Goal: Task Accomplishment & Management: Use online tool/utility

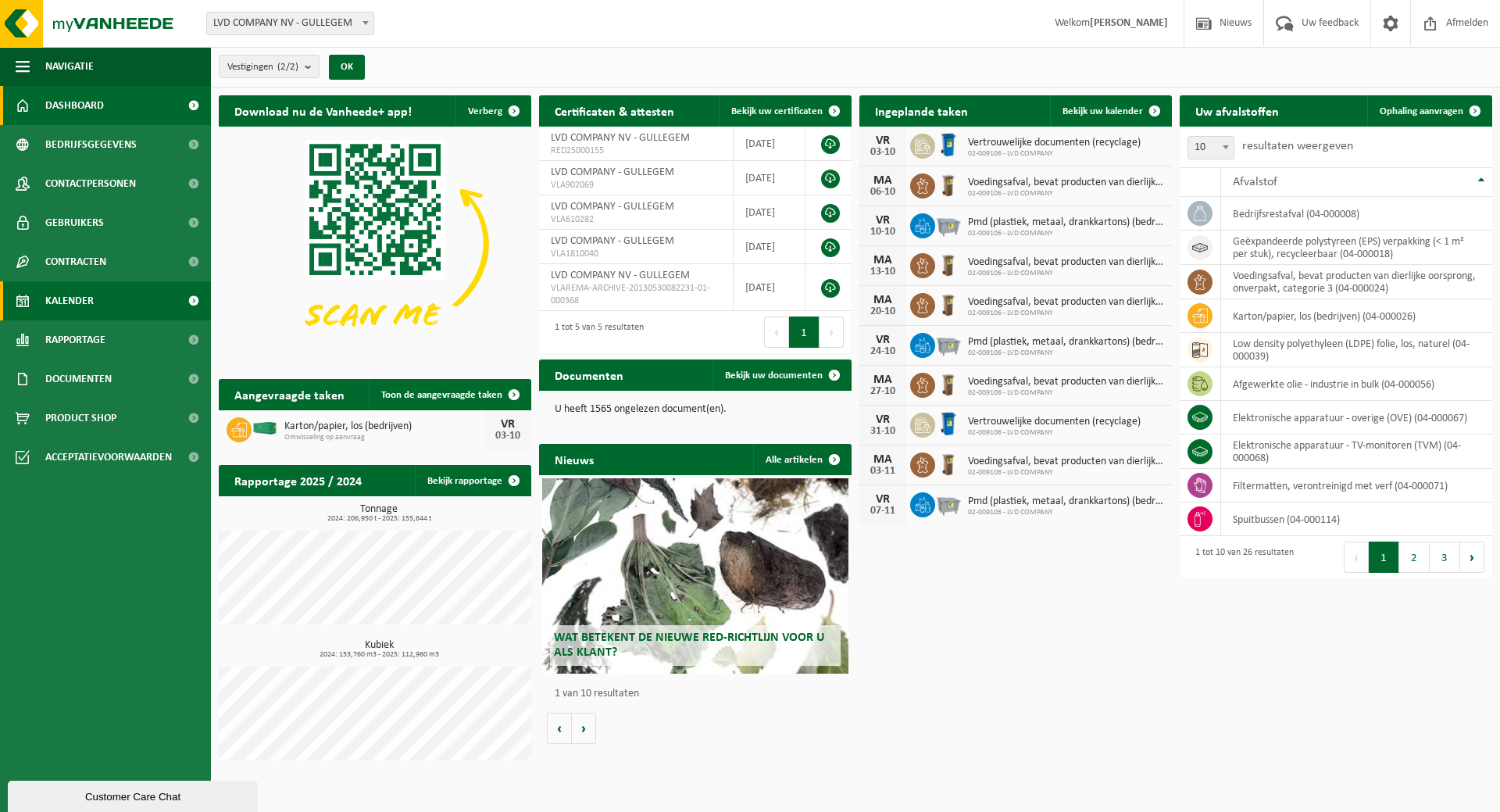
click at [82, 288] on span "Kalender" at bounding box center [69, 300] width 48 height 39
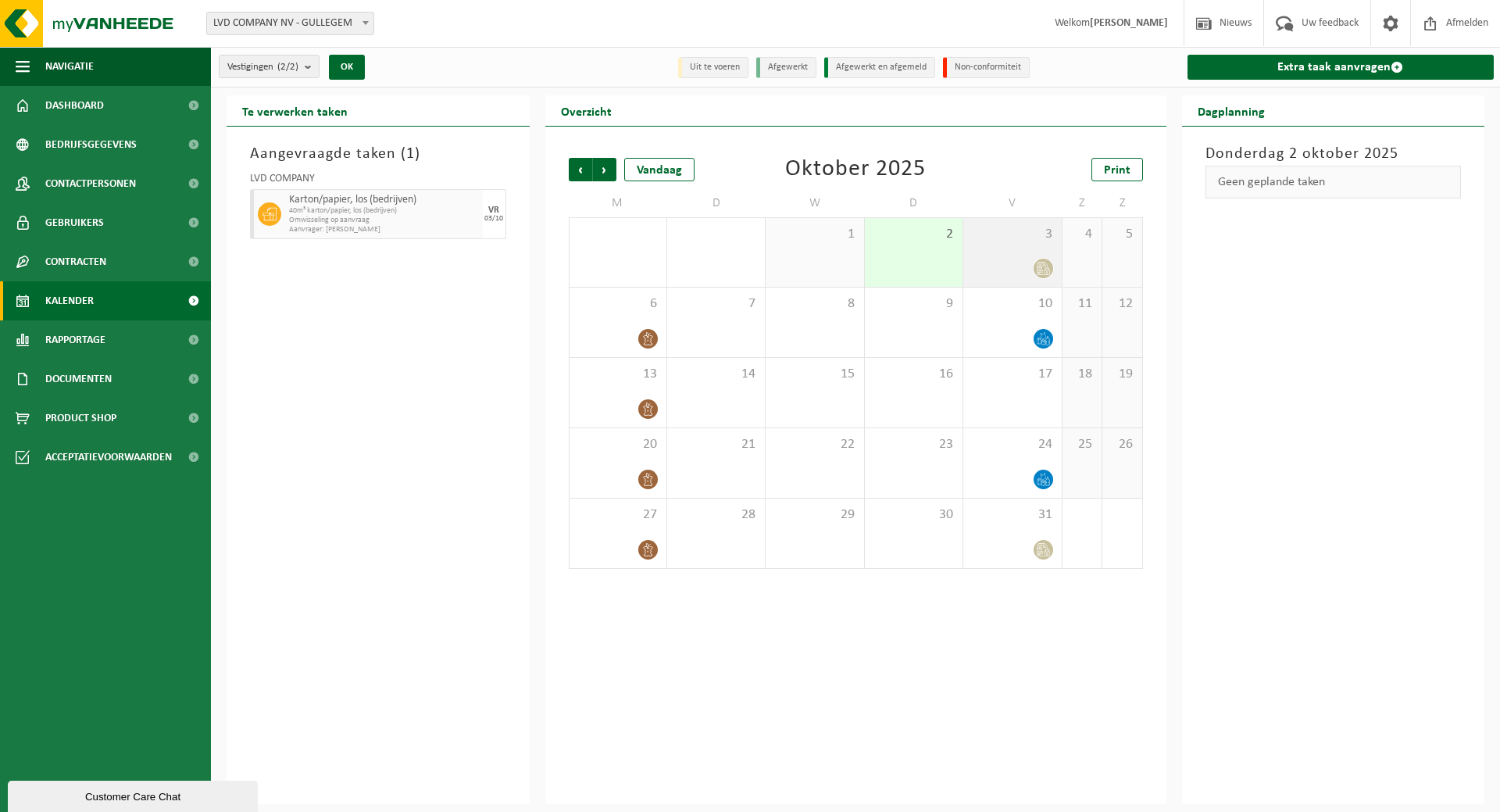
click at [1035, 238] on span "3" at bounding box center [1012, 235] width 82 height 17
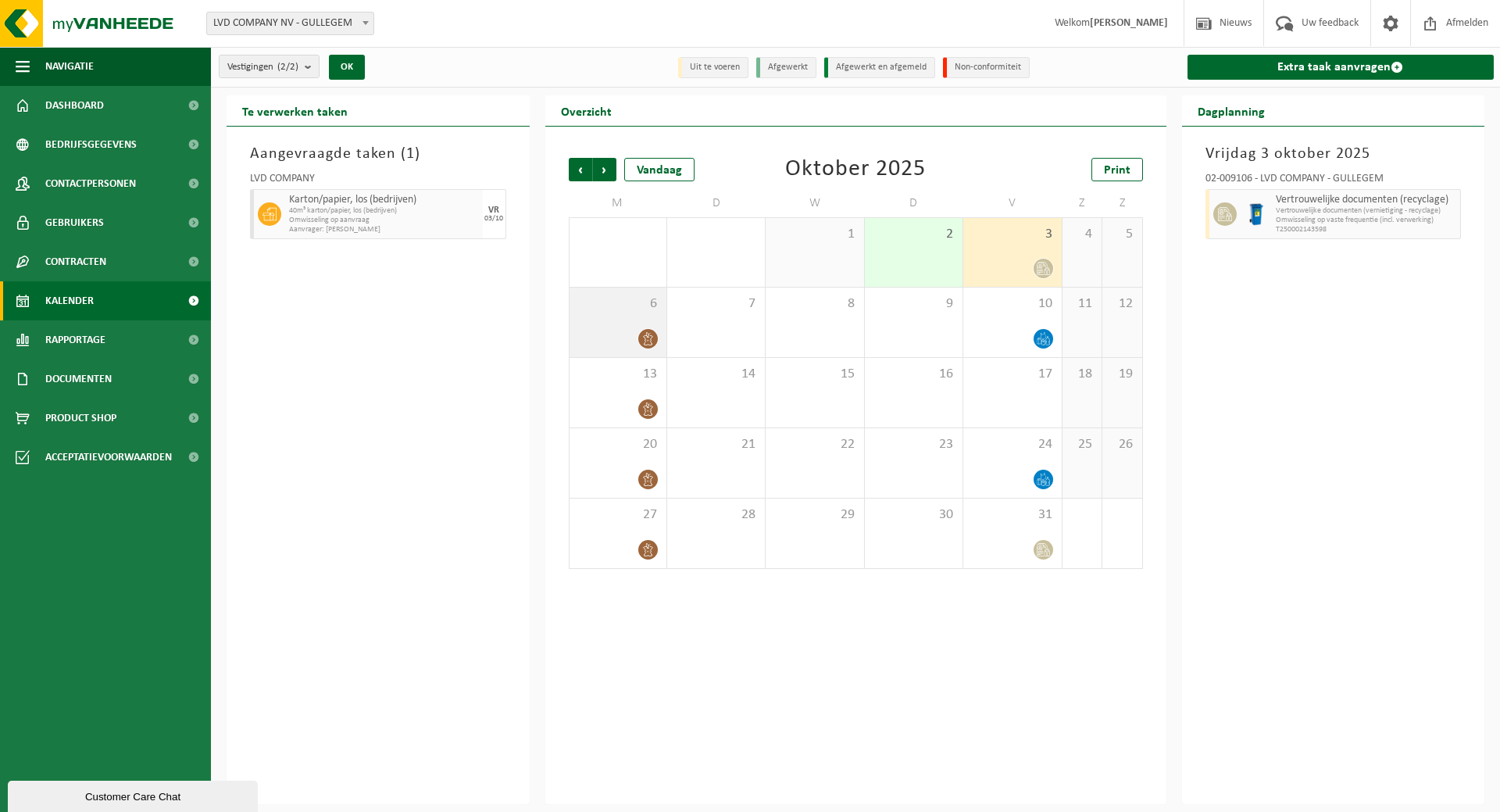
click at [619, 313] on div "6" at bounding box center [617, 322] width 97 height 70
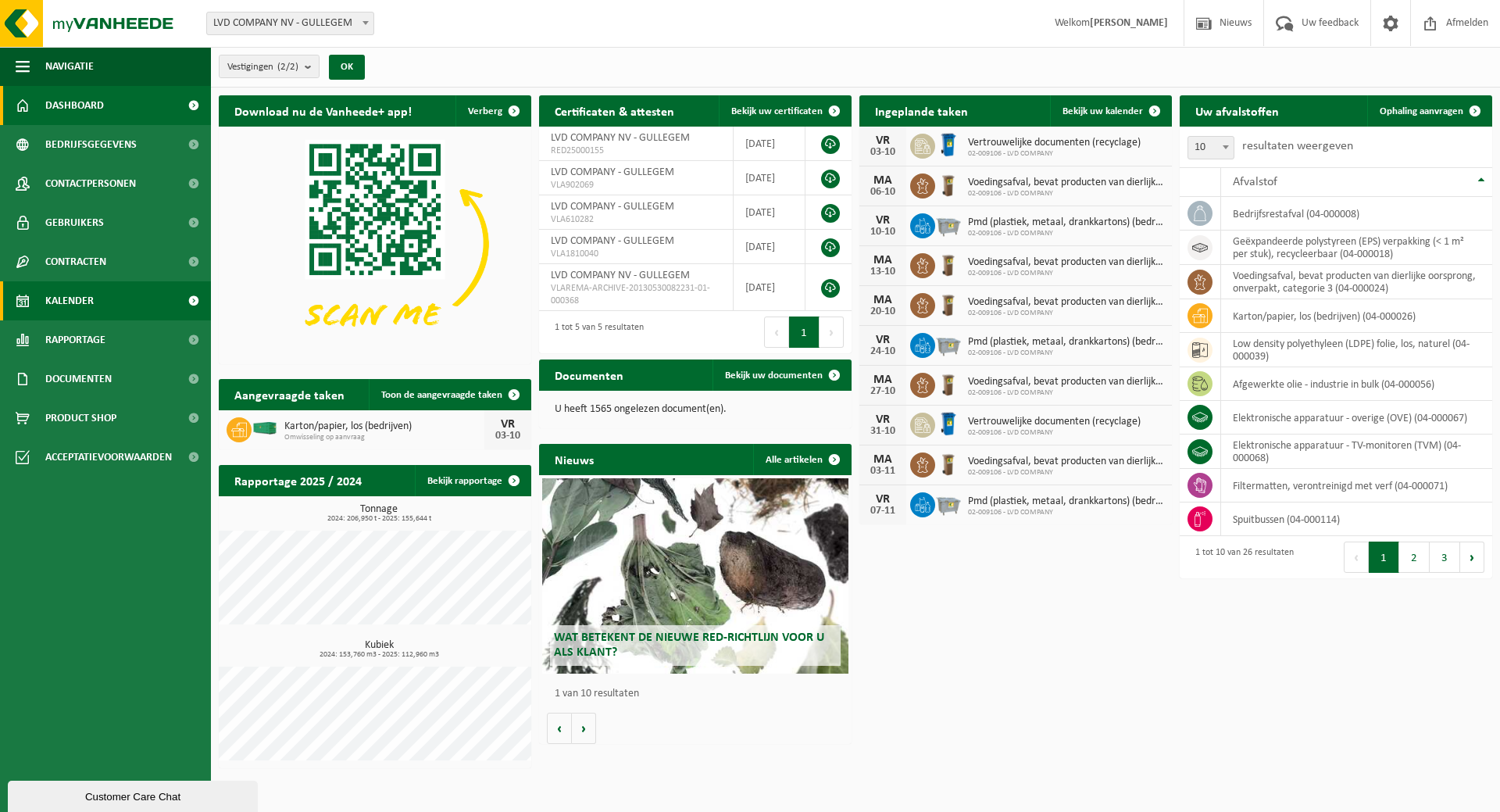
click at [97, 289] on link "Kalender" at bounding box center [106, 300] width 211 height 39
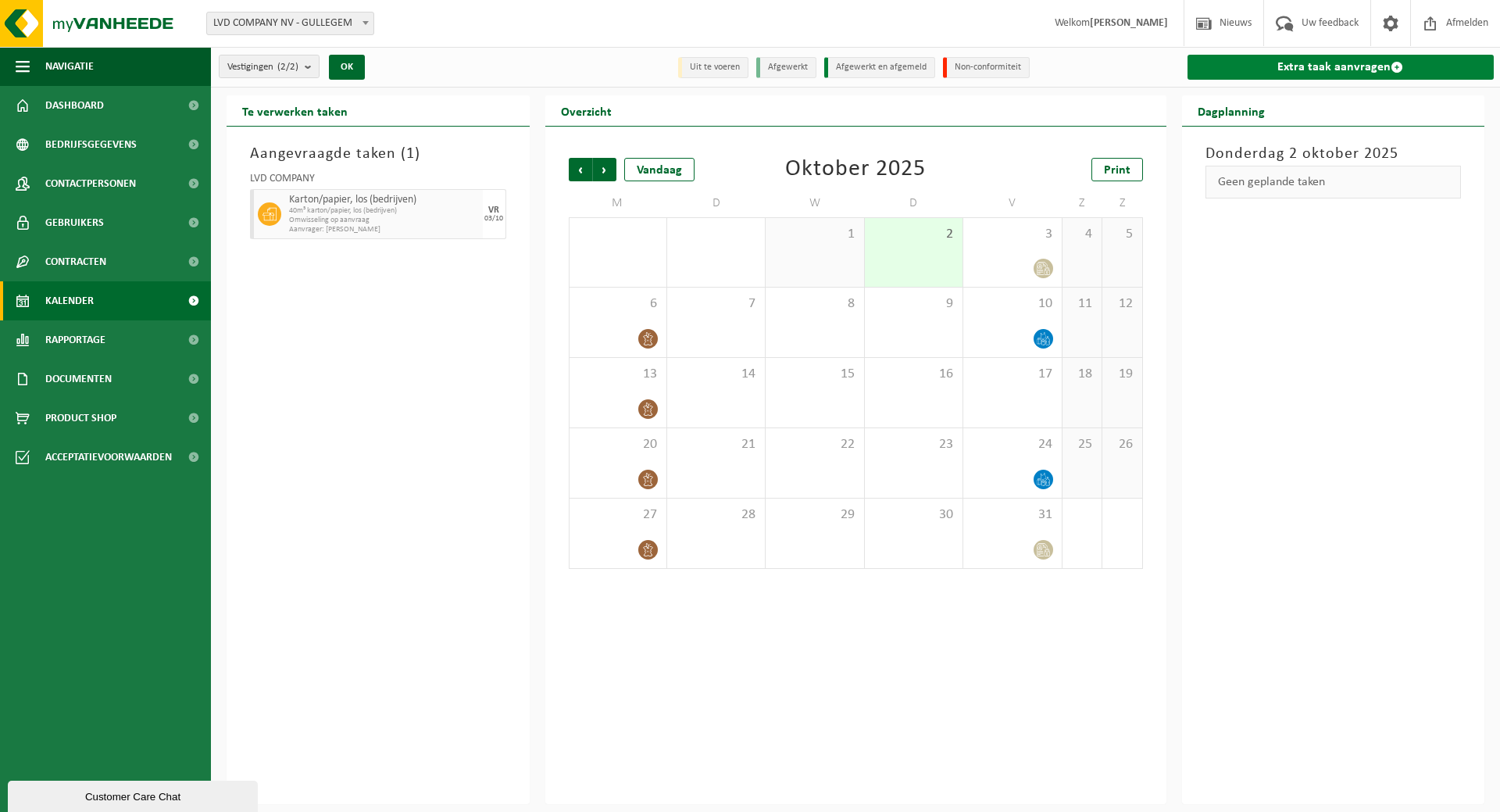
click at [1278, 66] on link "Extra taak aanvragen" at bounding box center [1341, 67] width 307 height 25
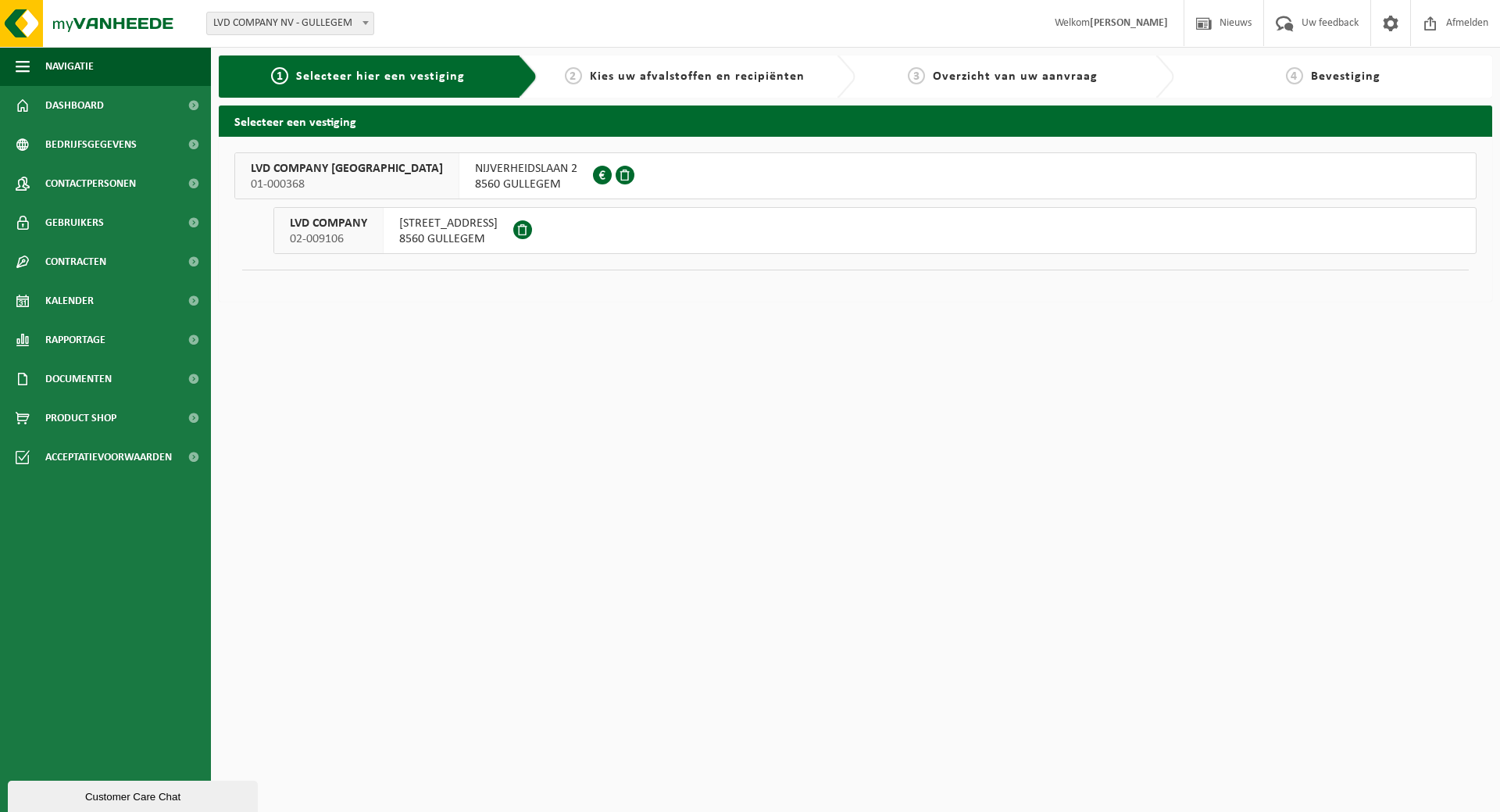
click at [385, 242] on div "HONDSCHOTESTRAAT 112 8560 GULLEGEM" at bounding box center [448, 231] width 130 height 45
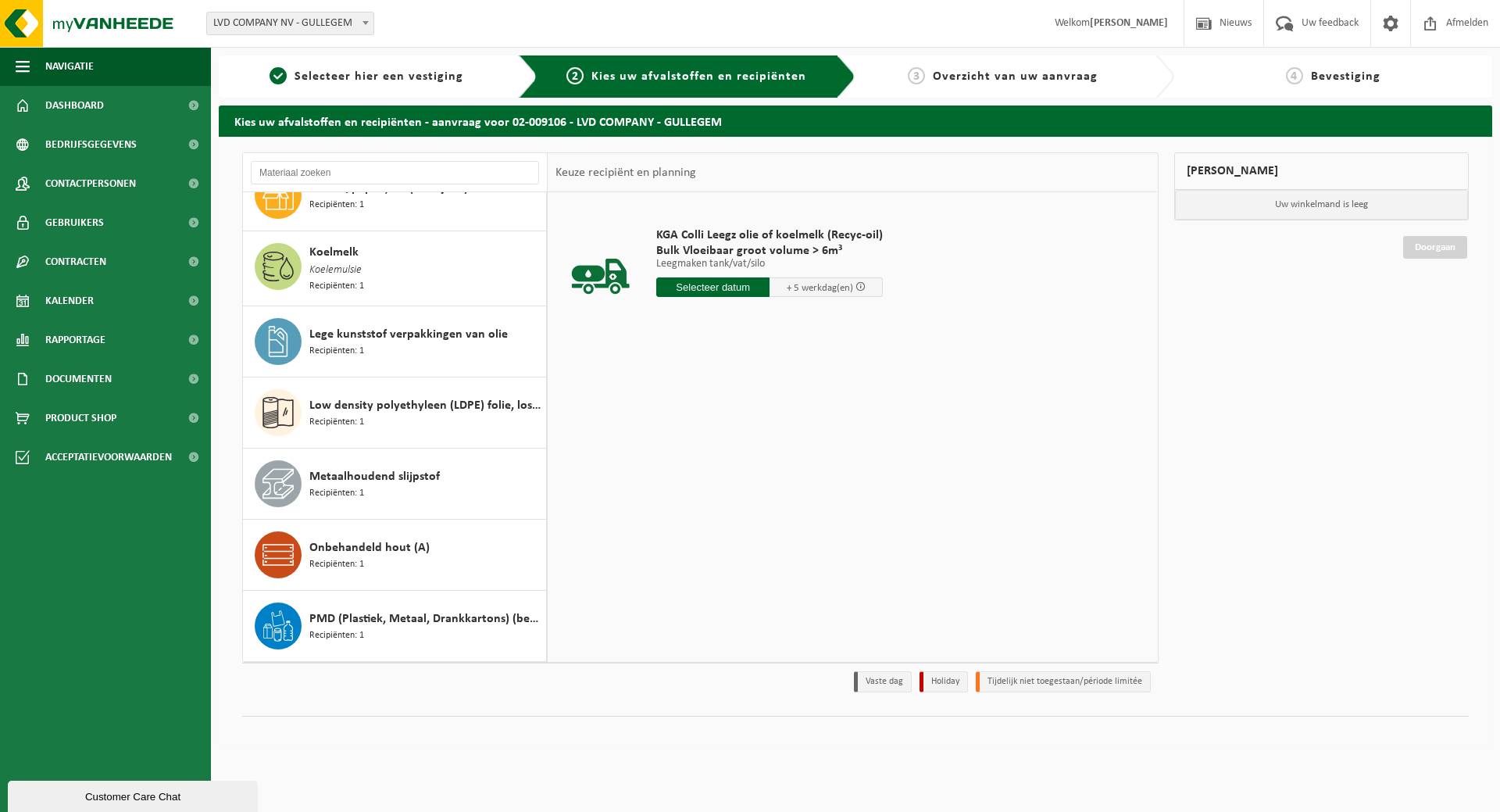
scroll to position [703, 0]
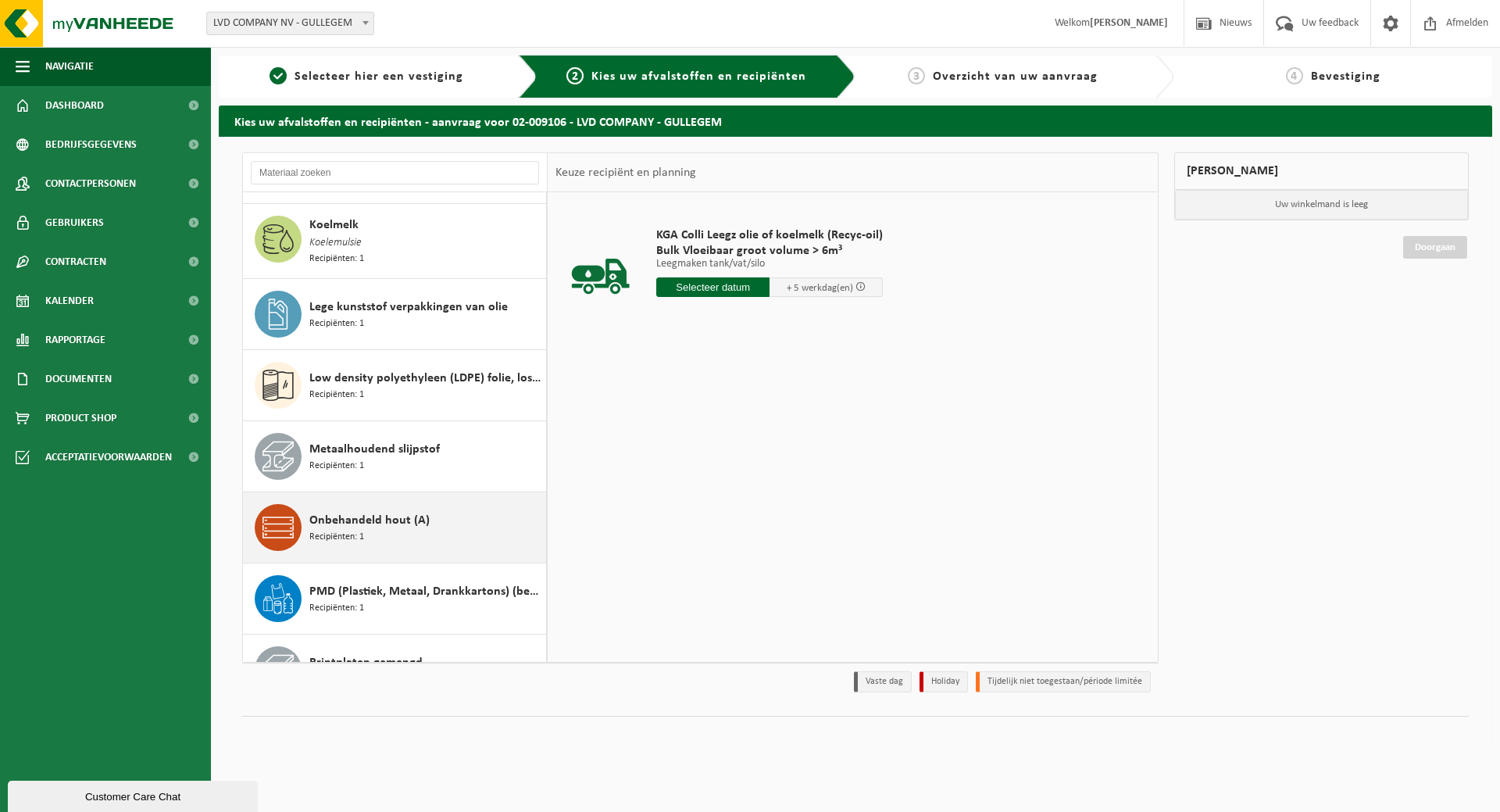
click at [353, 516] on span "Onbehandeld hout (A)" at bounding box center [369, 520] width 120 height 18
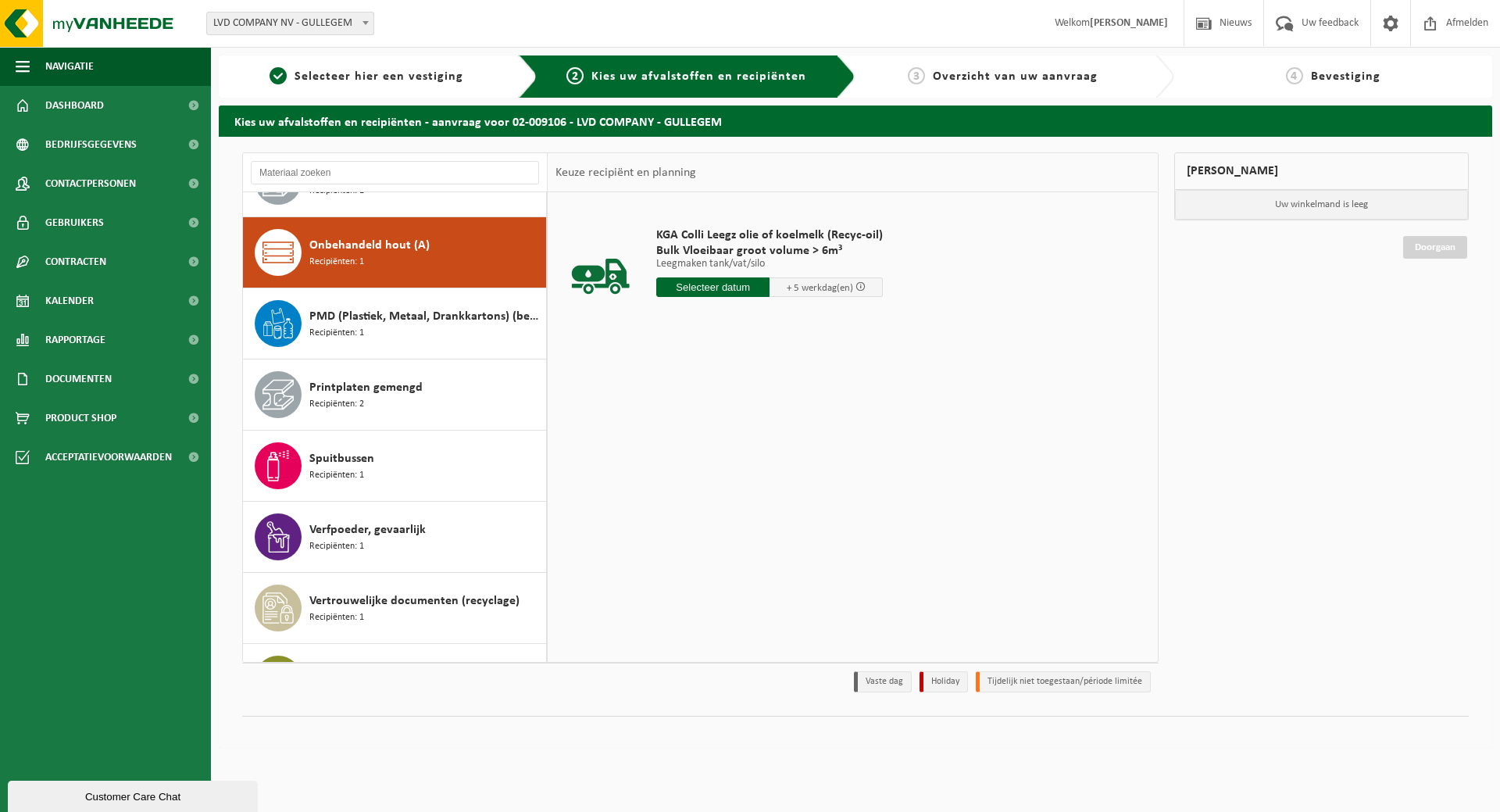
scroll to position [999, 0]
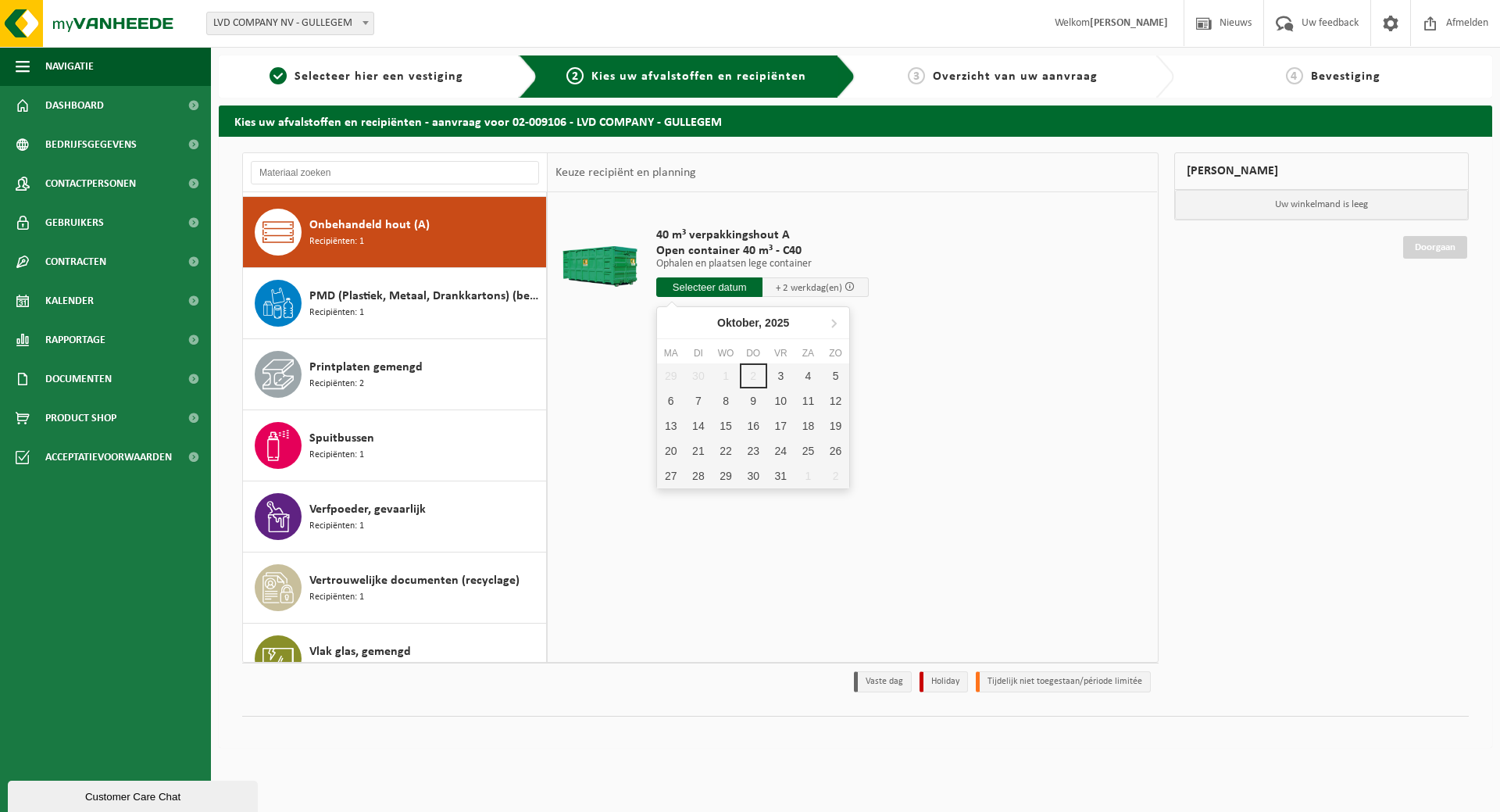
click at [728, 284] on input "text" at bounding box center [710, 287] width 107 height 19
click at [785, 373] on div "3" at bounding box center [781, 375] width 27 height 25
type input "Van 2025-10-03"
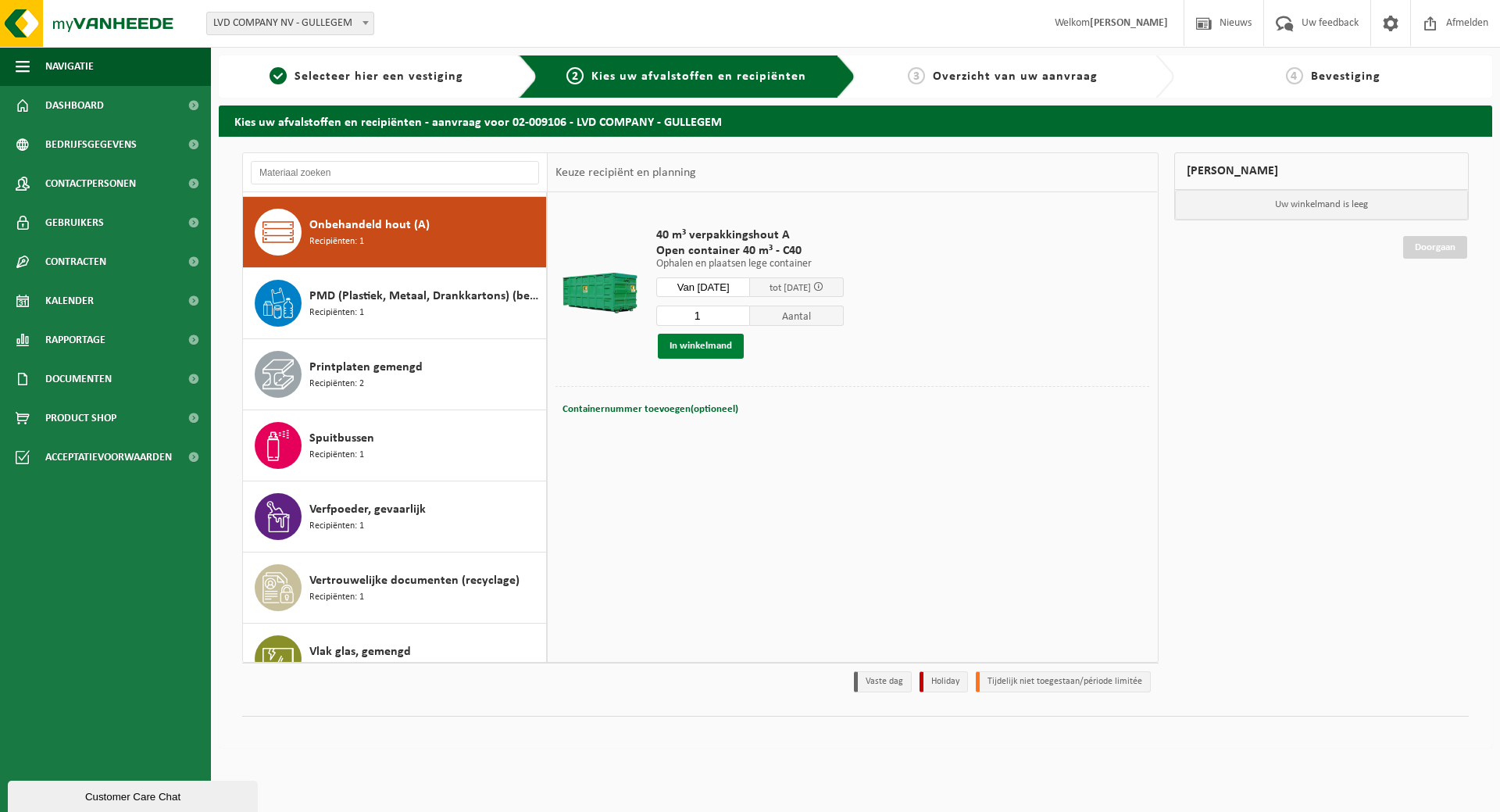
click at [687, 342] on button "In winkelmand" at bounding box center [700, 346] width 86 height 25
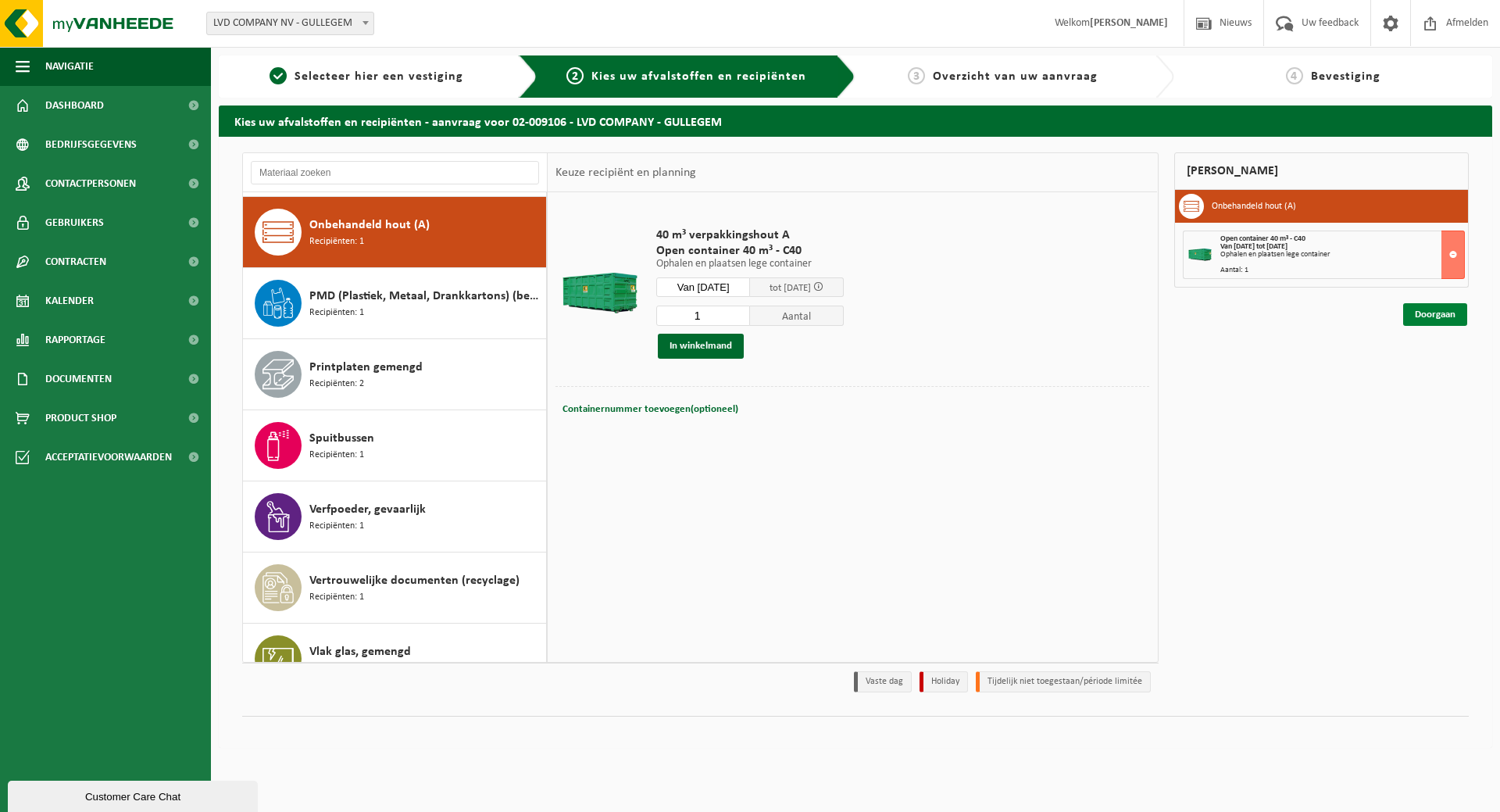
click at [1435, 316] on link "Doorgaan" at bounding box center [1435, 314] width 64 height 23
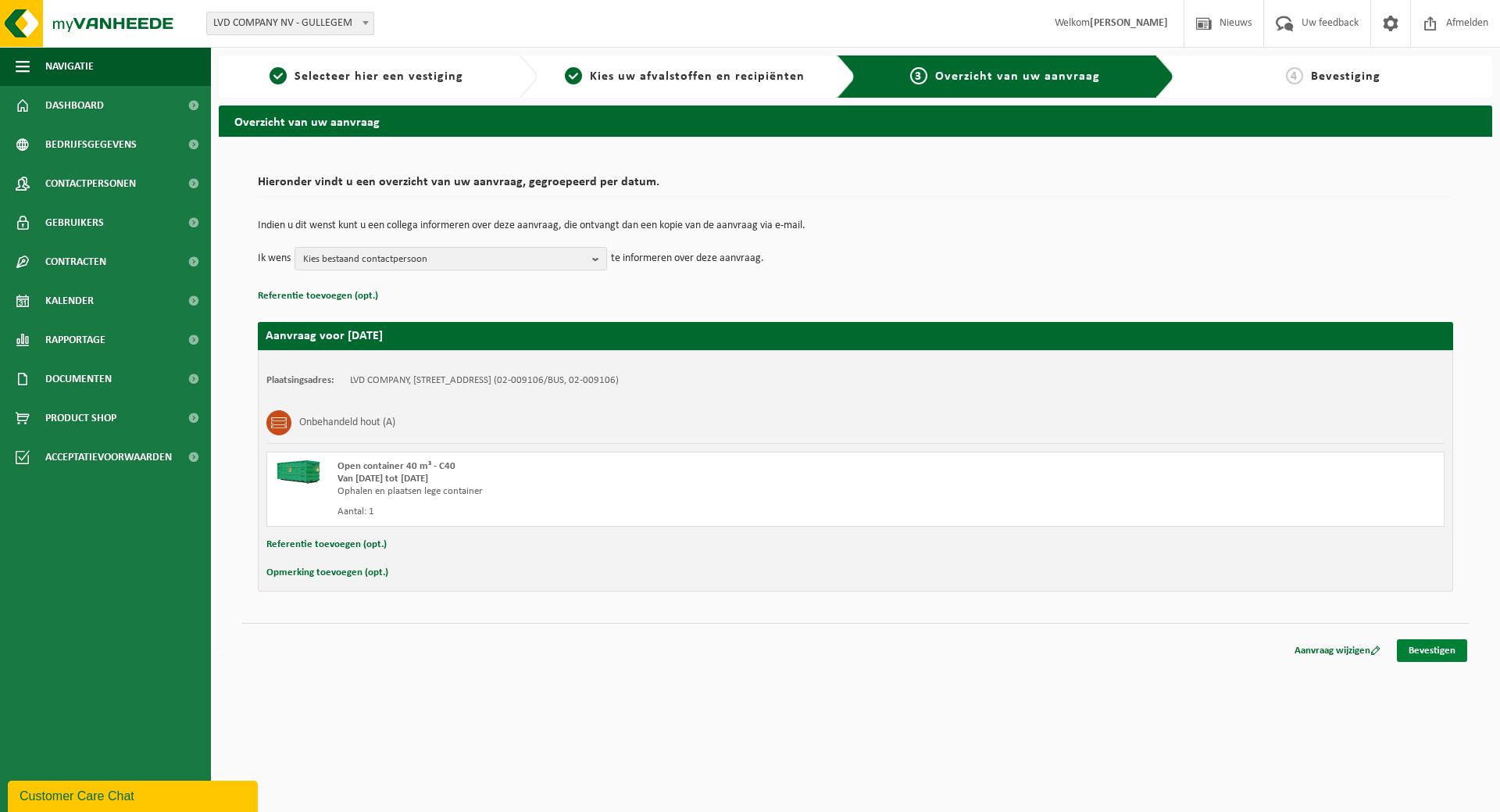
click at [1424, 647] on link "Bevestigen" at bounding box center [1432, 650] width 71 height 23
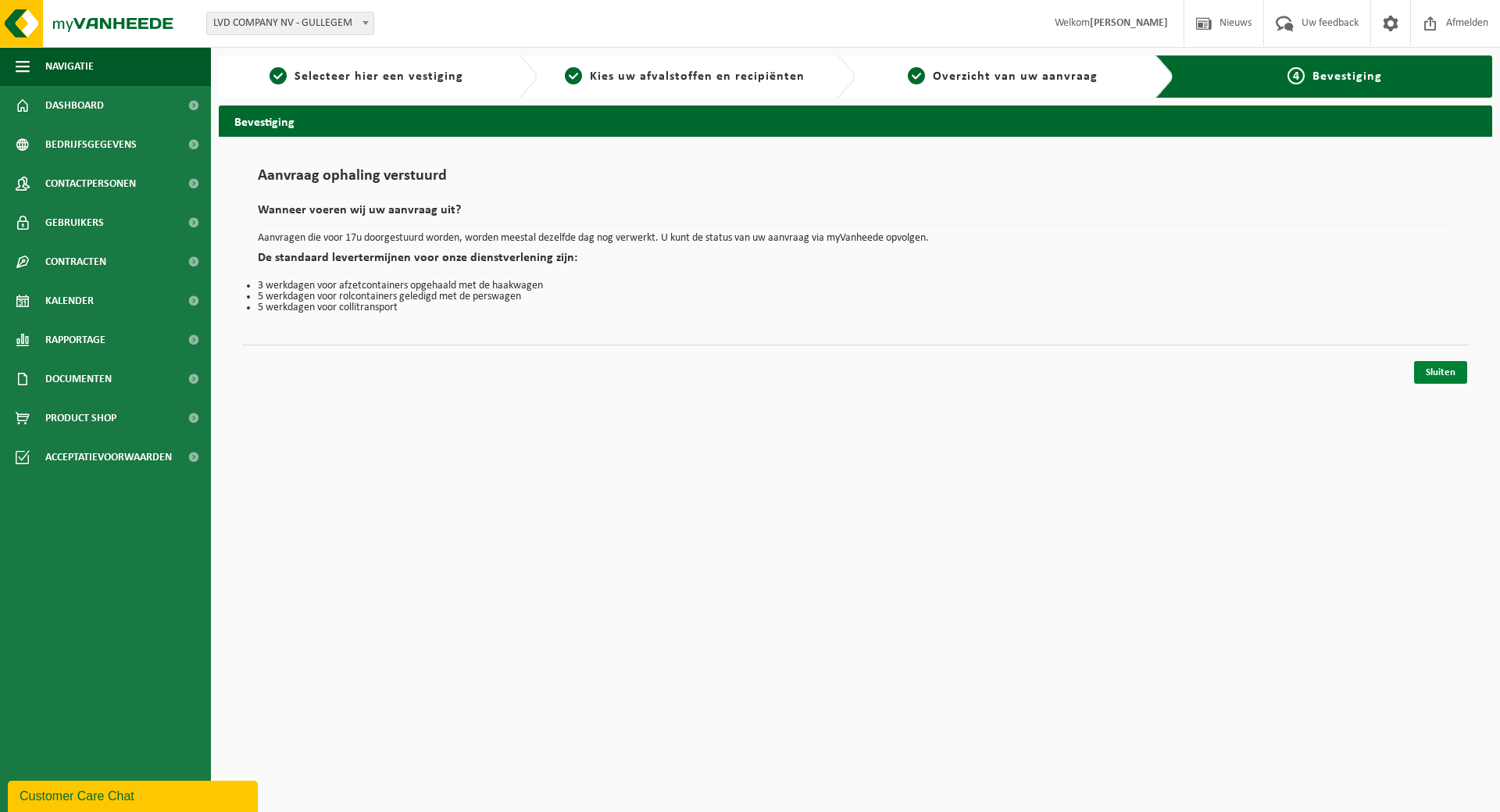
click at [1442, 372] on link "Sluiten" at bounding box center [1441, 372] width 53 height 23
